Goal: Feedback & Contribution: Leave review/rating

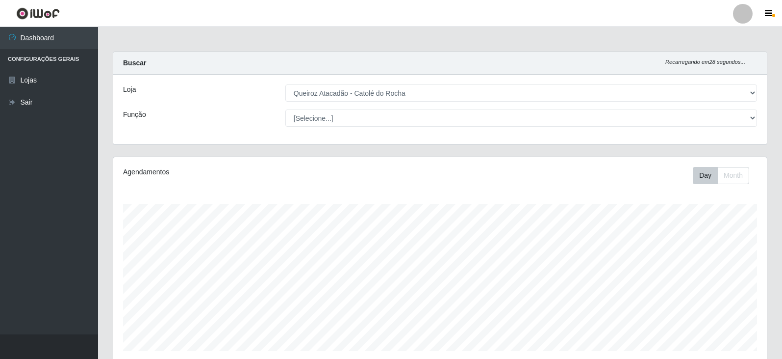
select select "500"
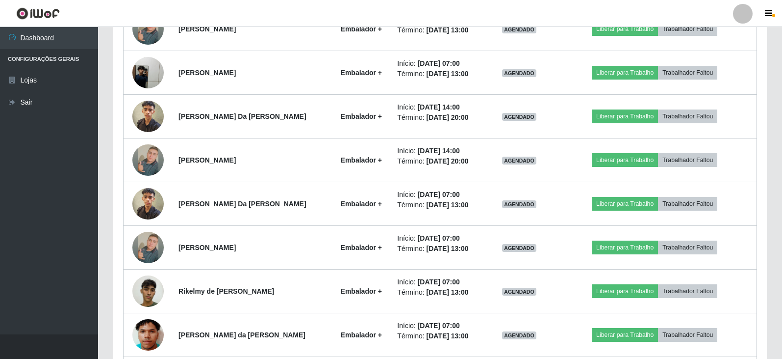
scroll to position [283, 0]
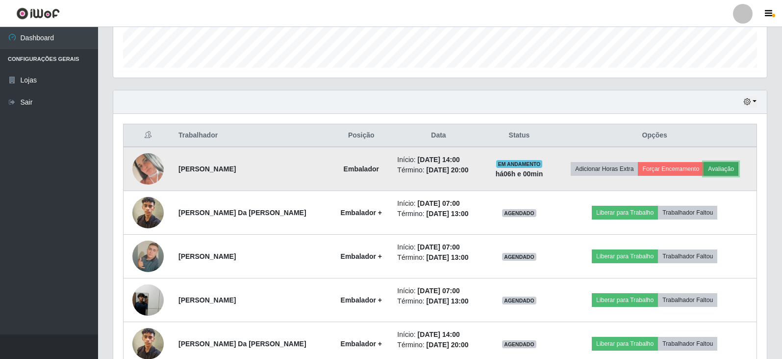
click at [726, 166] on button "Avaliação" at bounding box center [721, 169] width 35 height 14
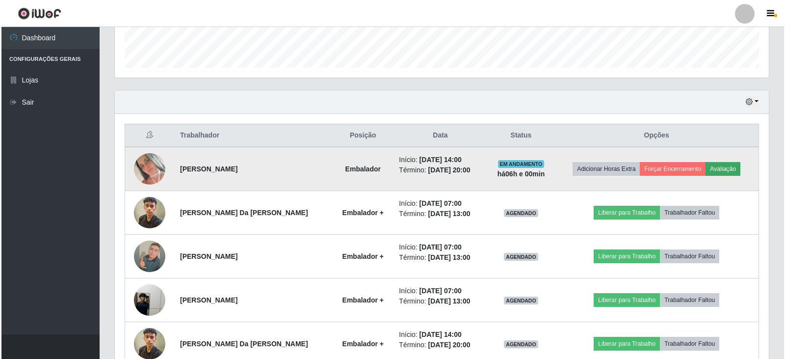
scroll to position [204, 649]
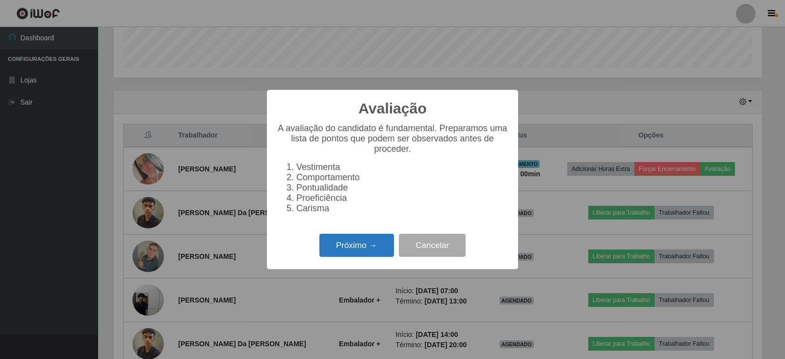
click at [356, 247] on button "Próximo →" at bounding box center [356, 244] width 75 height 23
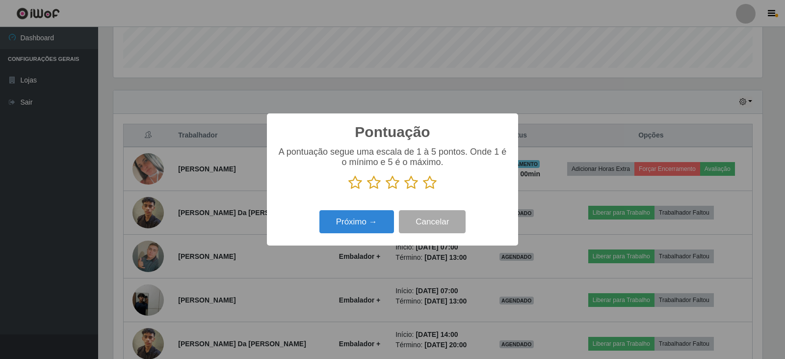
click at [432, 184] on icon at bounding box center [430, 182] width 14 height 15
click at [423, 190] on input "radio" at bounding box center [423, 190] width 0 height 0
click at [370, 228] on button "Próximo →" at bounding box center [356, 221] width 75 height 23
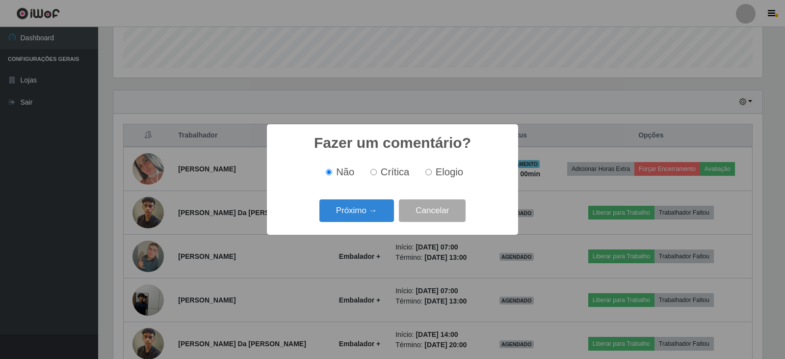
click at [429, 174] on input "Elogio" at bounding box center [428, 172] width 6 height 6
radio input "true"
click at [369, 206] on button "Próximo →" at bounding box center [356, 210] width 75 height 23
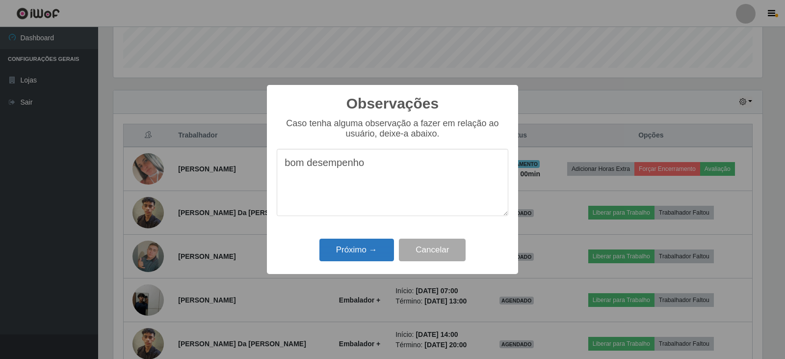
type textarea "bom desempenho"
click at [362, 245] on button "Próximo →" at bounding box center [356, 249] width 75 height 23
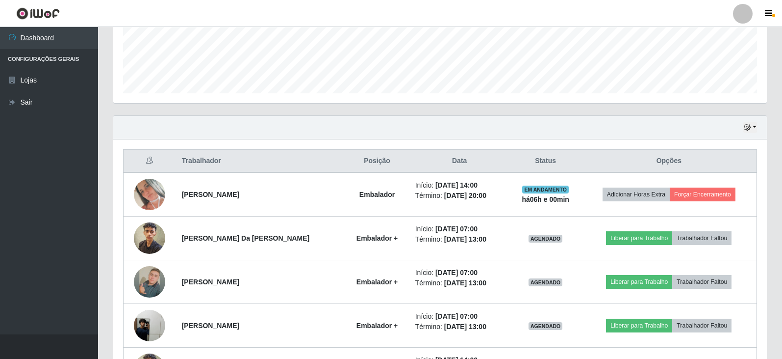
scroll to position [283, 0]
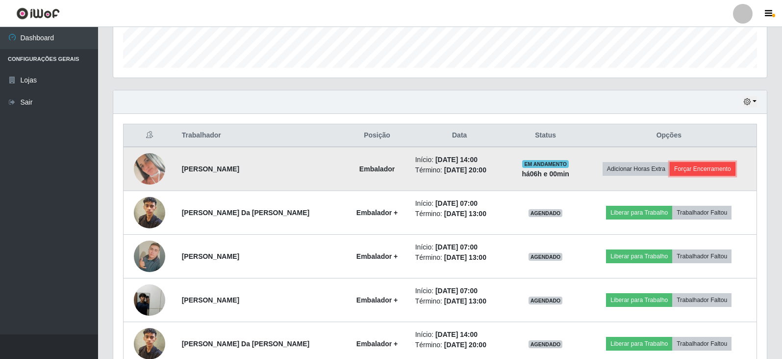
click at [703, 164] on button "Forçar Encerramento" at bounding box center [703, 169] width 66 height 14
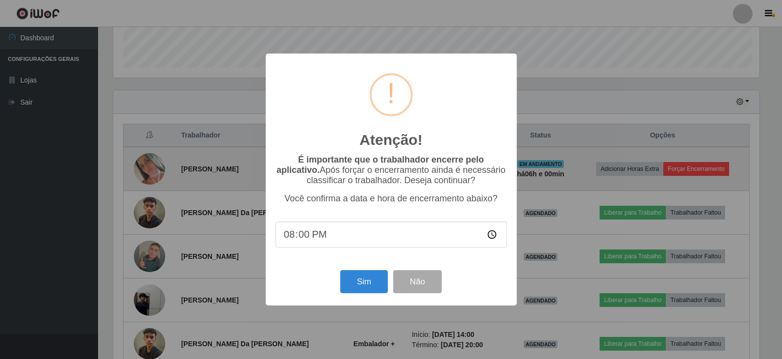
scroll to position [204, 649]
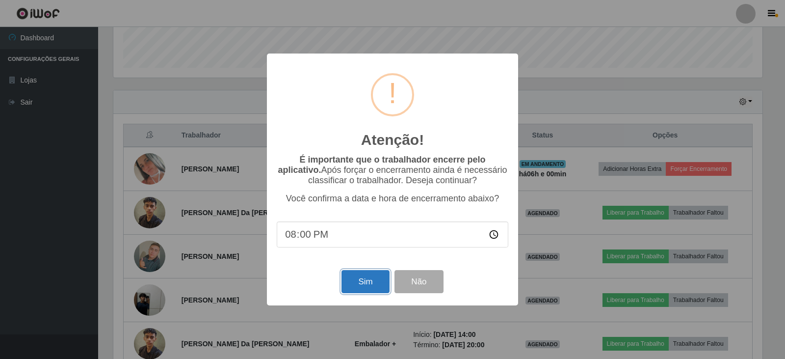
click at [353, 286] on button "Sim" at bounding box center [365, 281] width 48 height 23
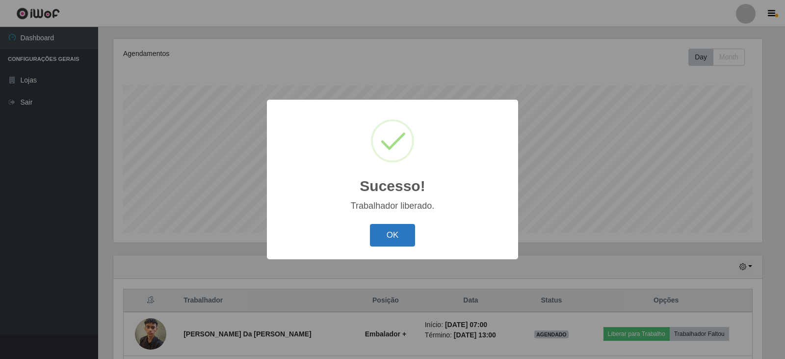
click at [383, 233] on button "OK" at bounding box center [393, 235] width 46 height 23
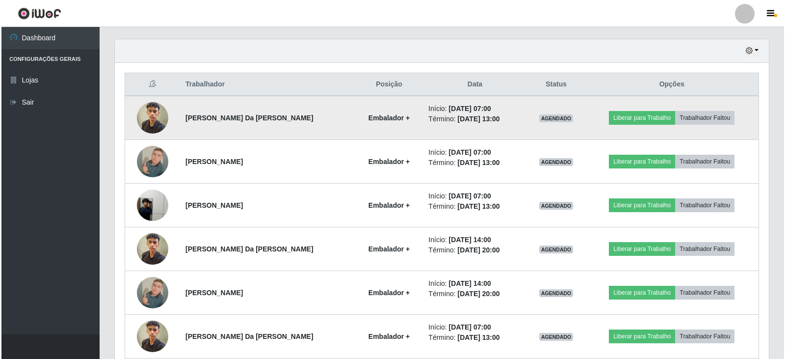
scroll to position [363, 0]
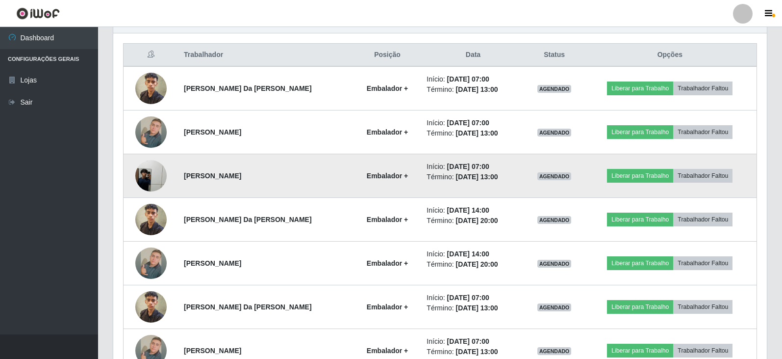
click at [155, 174] on img at bounding box center [150, 175] width 31 height 31
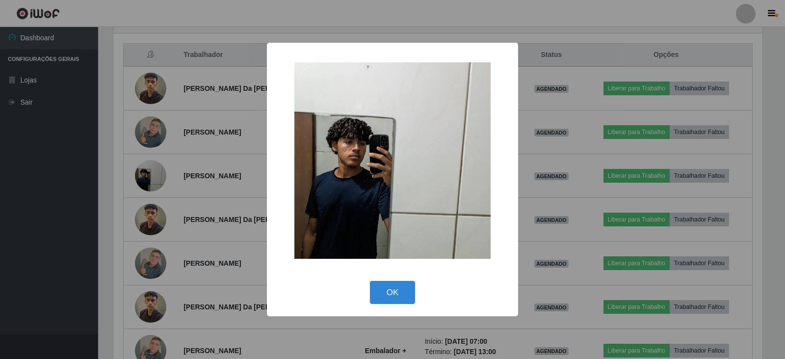
click at [228, 19] on div "× OK Cancel" at bounding box center [392, 179] width 785 height 359
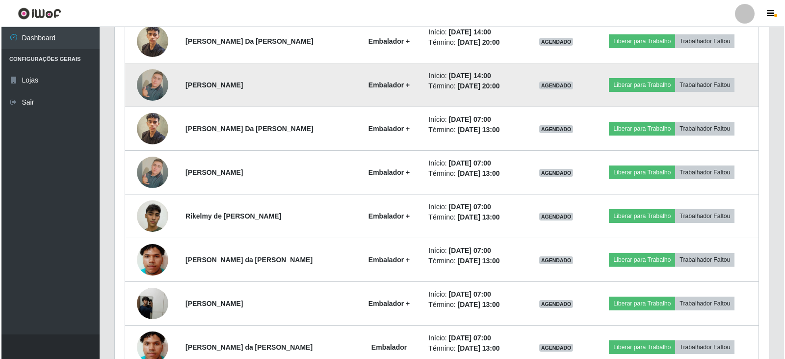
scroll to position [560, 0]
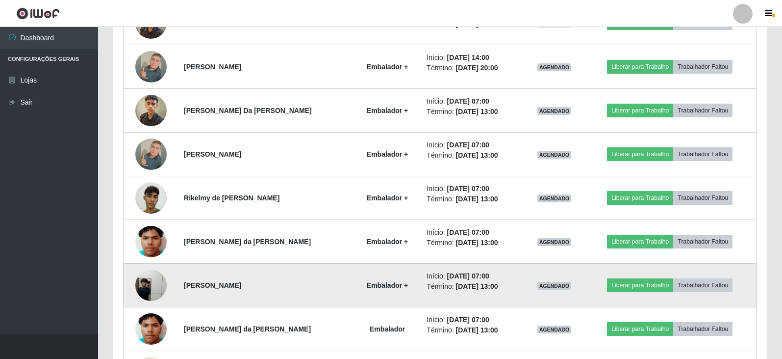
click at [146, 287] on img at bounding box center [150, 284] width 31 height 31
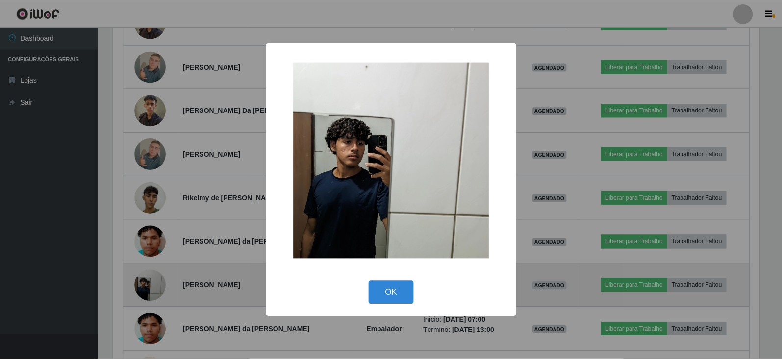
scroll to position [204, 649]
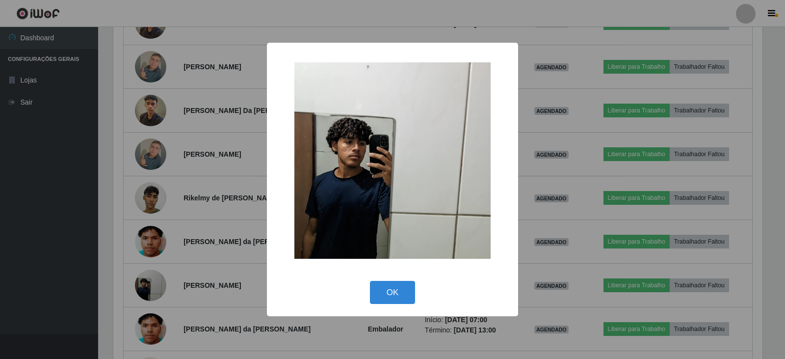
click at [257, 13] on div "× OK Cancel" at bounding box center [392, 179] width 785 height 359
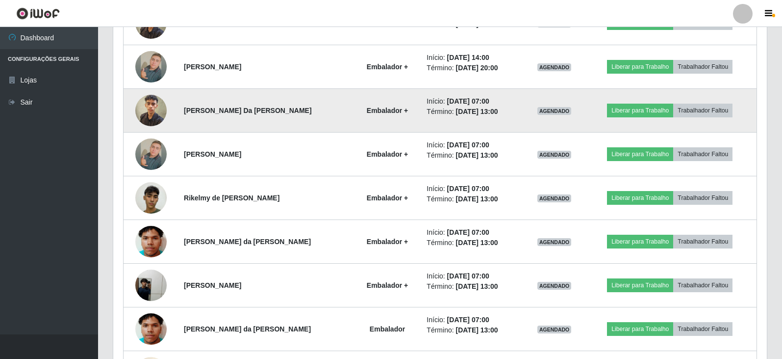
scroll to position [0, 0]
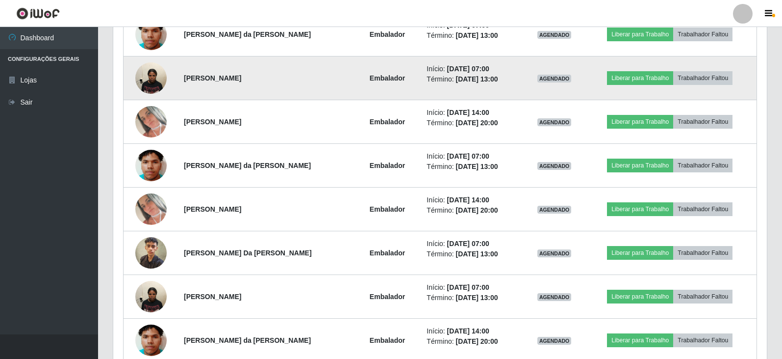
click at [153, 68] on img at bounding box center [150, 78] width 31 height 42
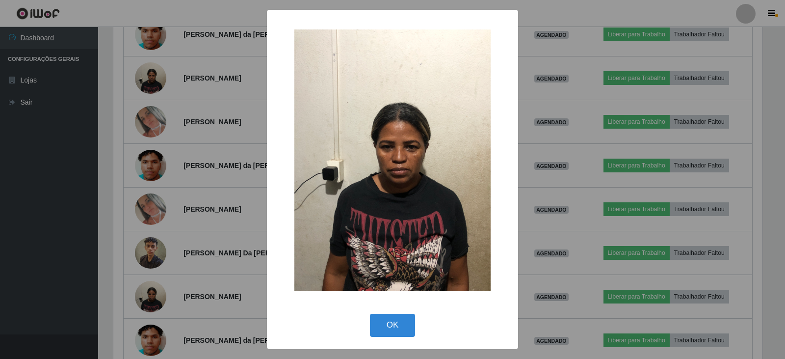
click at [157, 104] on div "× OK Cancel" at bounding box center [392, 179] width 785 height 359
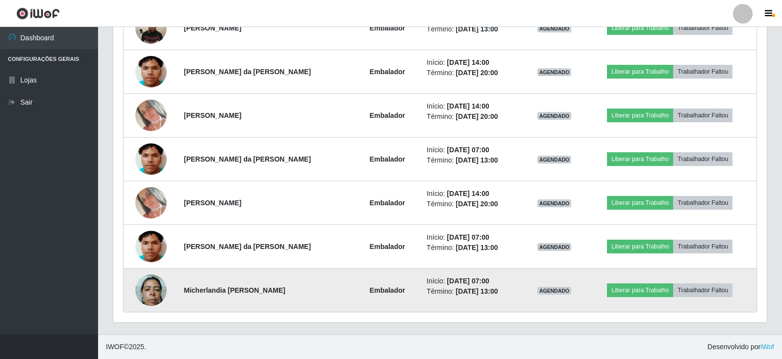
click at [151, 286] on img at bounding box center [150, 290] width 31 height 42
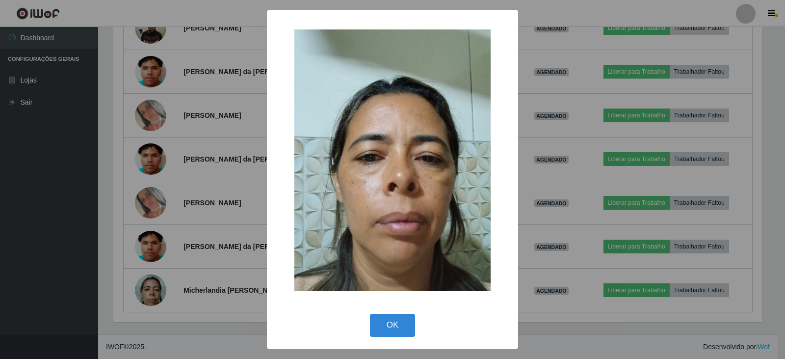
click at [218, 16] on div "× OK Cancel" at bounding box center [392, 179] width 785 height 359
